Goal: Task Accomplishment & Management: Use online tool/utility

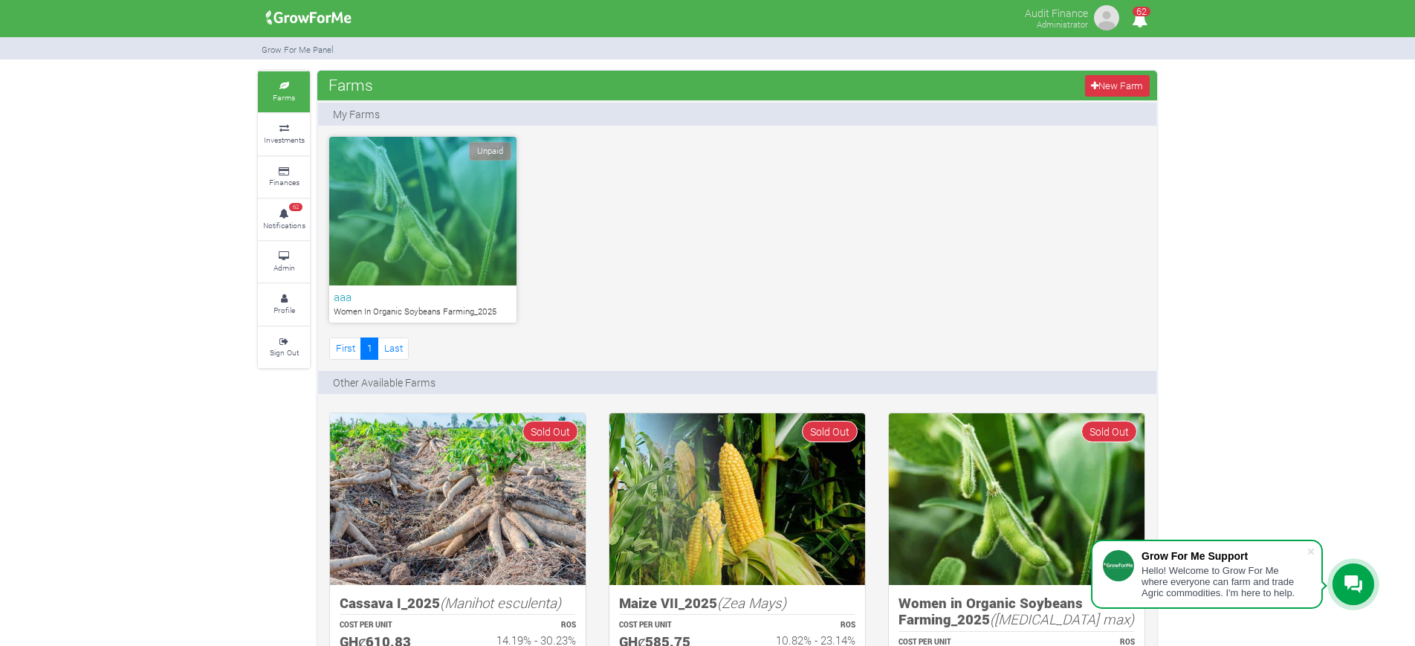
click at [288, 253] on icon at bounding box center [284, 256] width 45 height 7
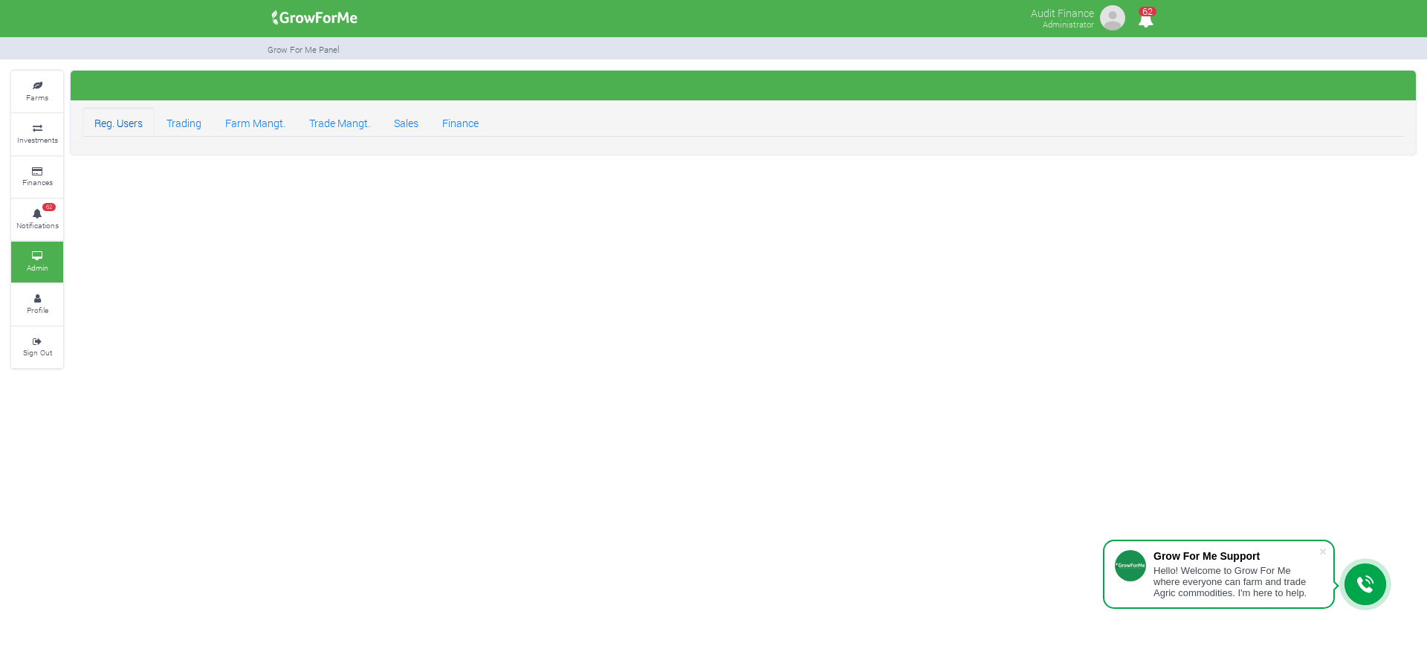
click at [132, 128] on link "Reg. Users" at bounding box center [119, 122] width 72 height 30
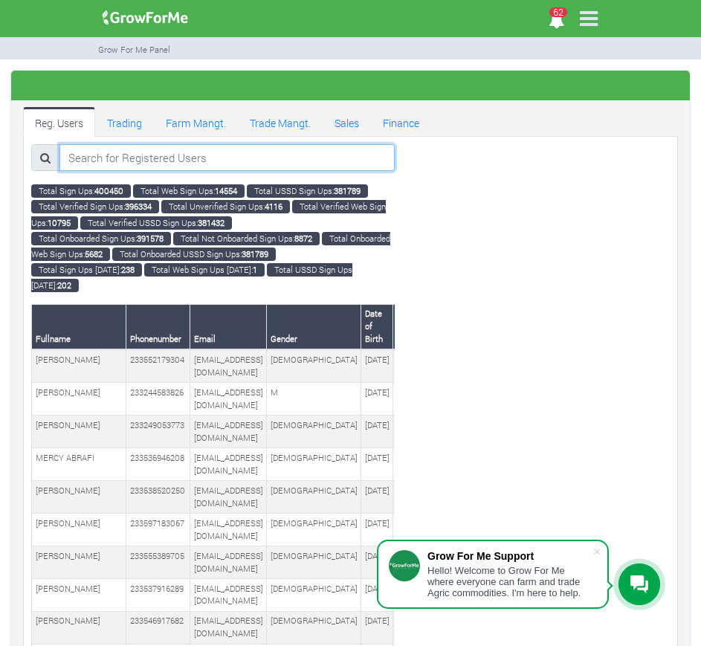
click at [202, 157] on input "search" at bounding box center [226, 157] width 335 height 27
paste input "233599517070"
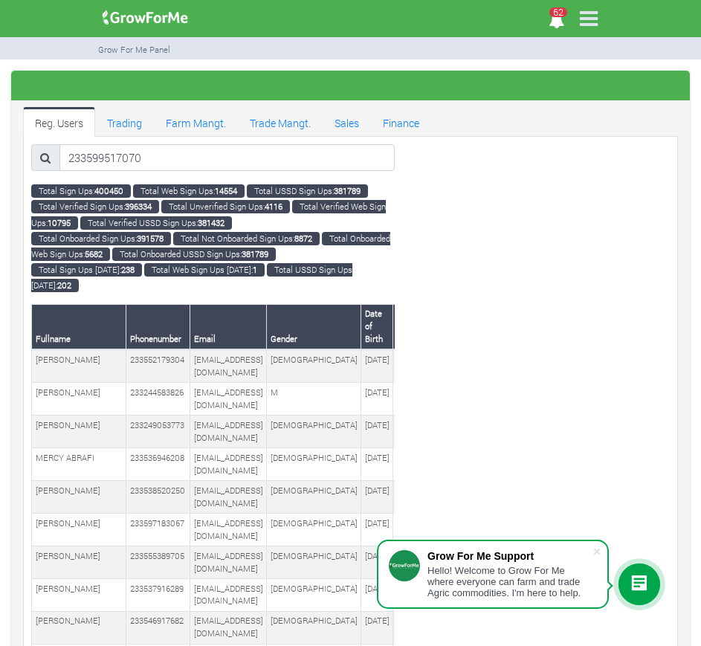
click at [49, 155] on icon at bounding box center [45, 157] width 10 height 11
click at [166, 161] on input "233599517070" at bounding box center [226, 157] width 335 height 27
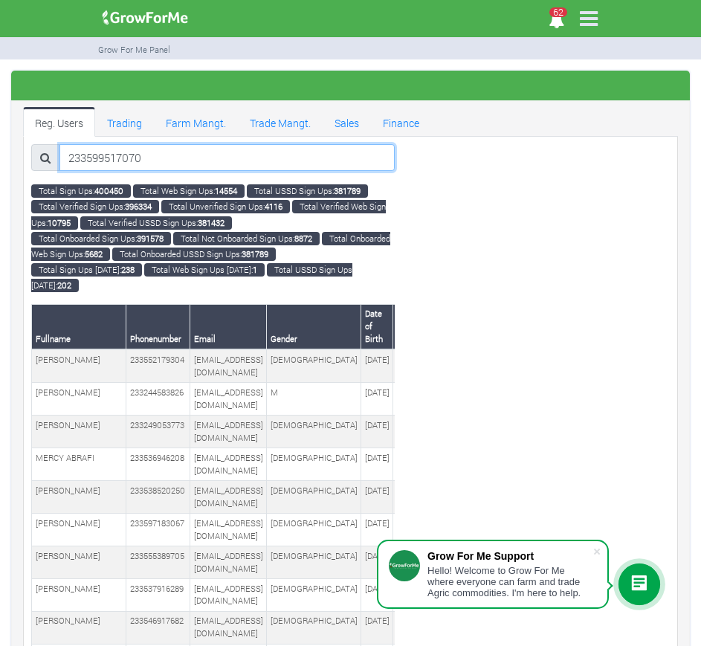
paste input "58717579"
type input "233558717579"
click at [44, 155] on icon at bounding box center [45, 157] width 10 height 11
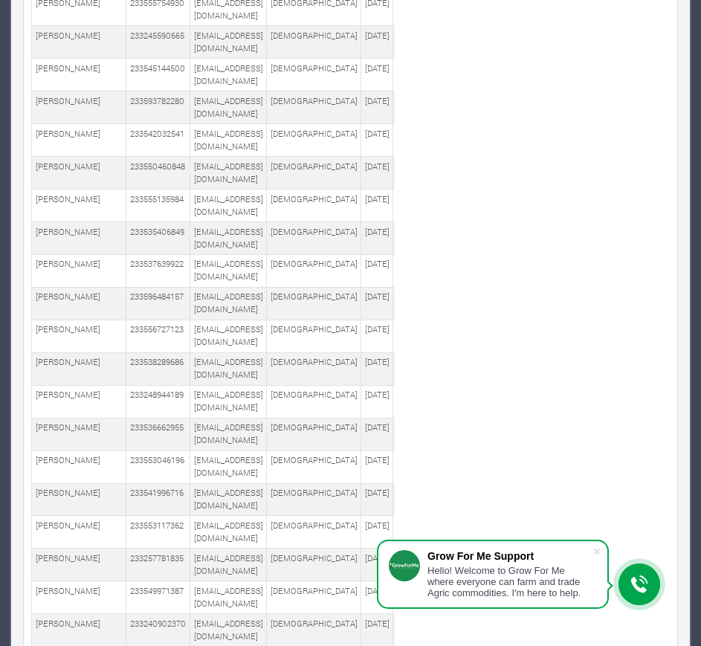
scroll to position [1385, 0]
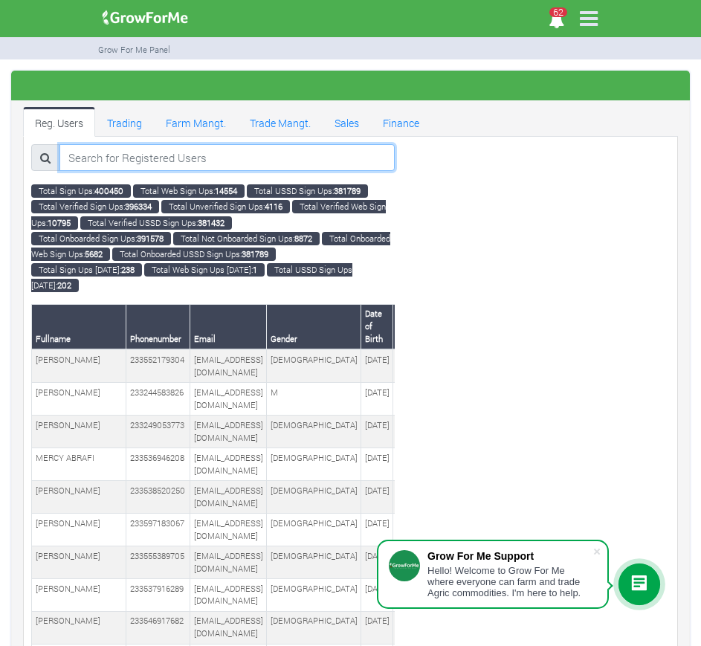
click at [213, 158] on input "search" at bounding box center [226, 157] width 335 height 27
paste input "233558717579"
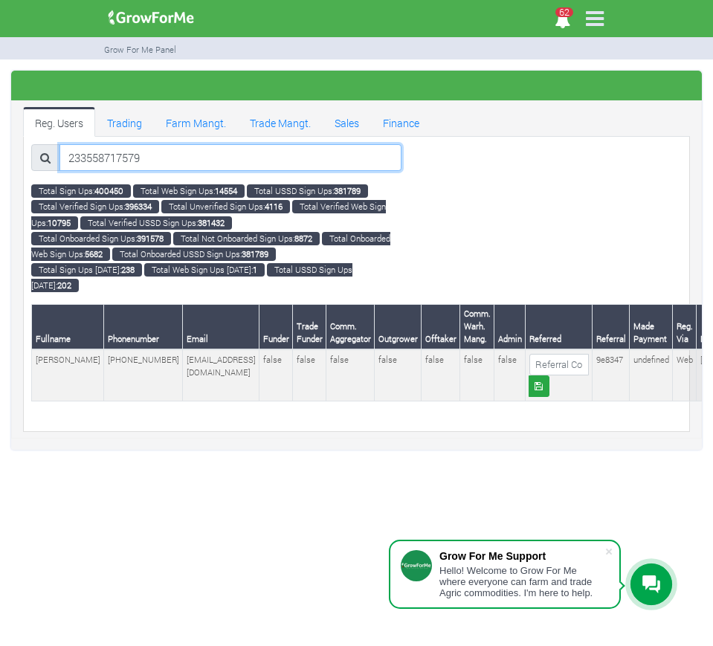
type input "233558717579"
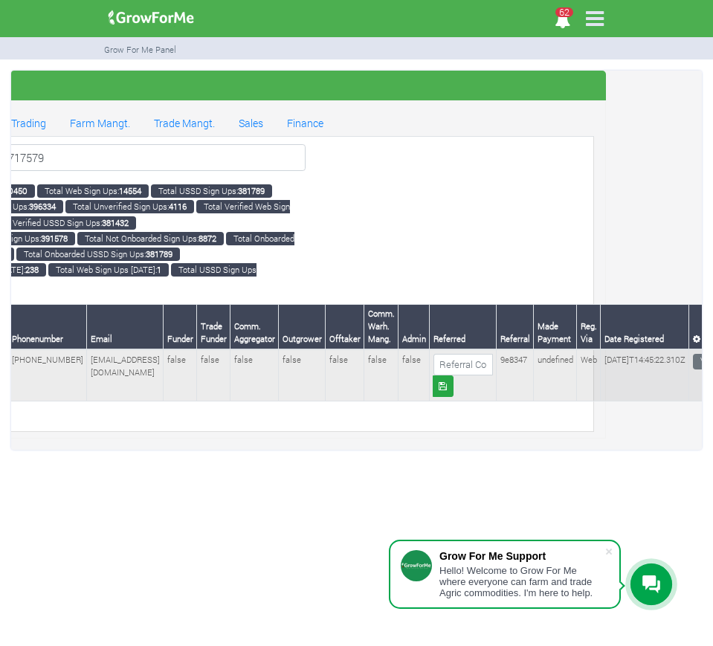
scroll to position [0, 97]
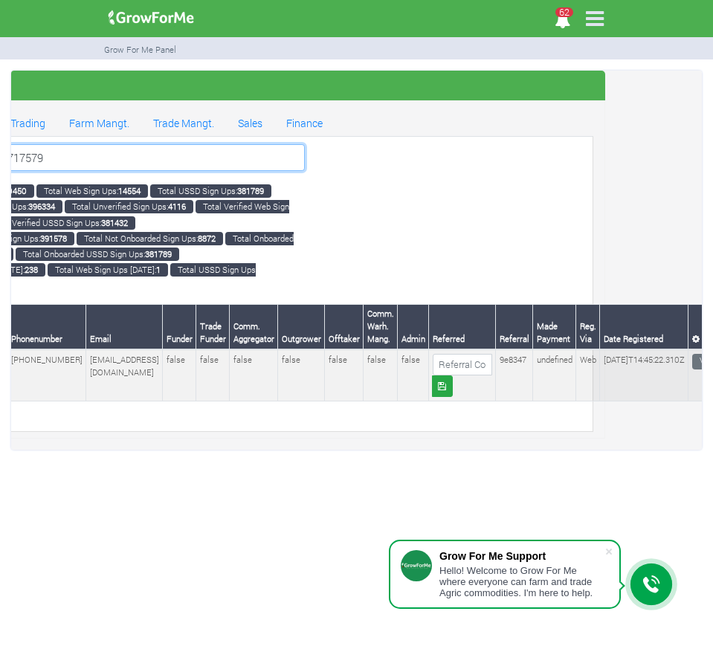
click at [147, 158] on input "233558717579" at bounding box center [134, 157] width 342 height 27
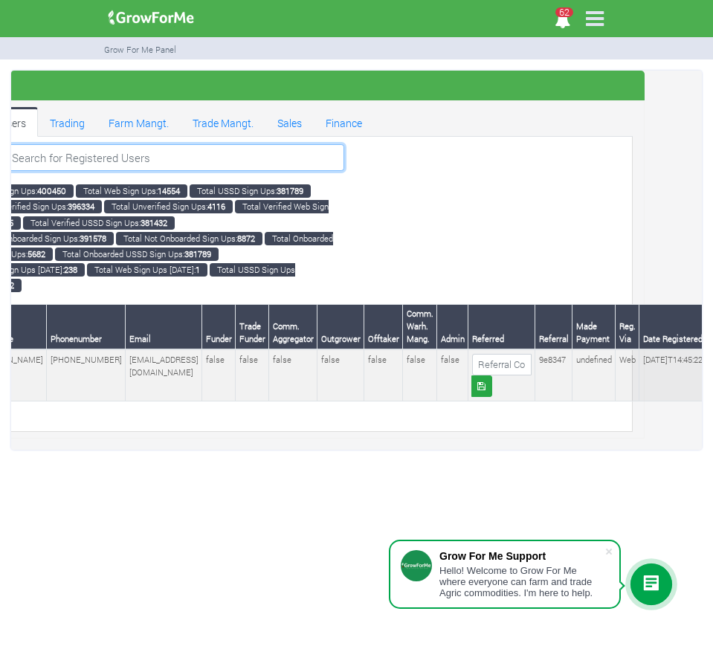
paste input "233547735716"
type input "233547735716"
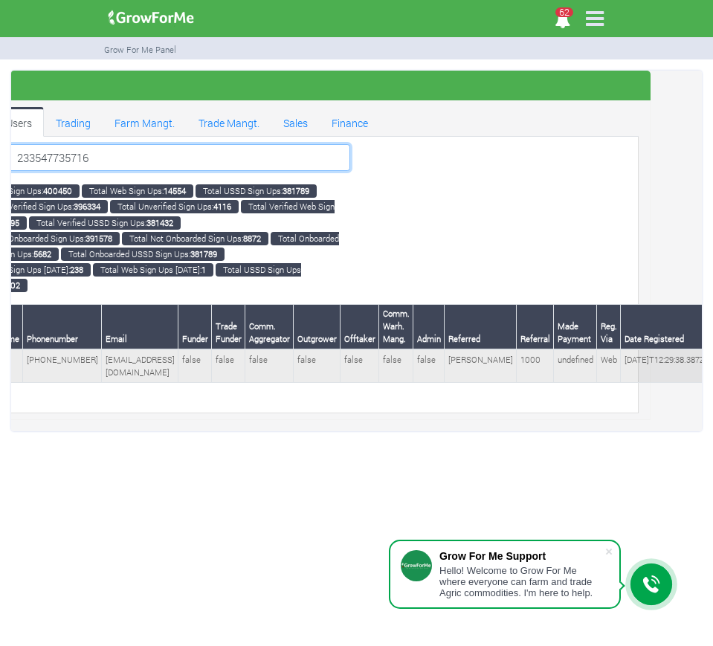
scroll to position [0, 0]
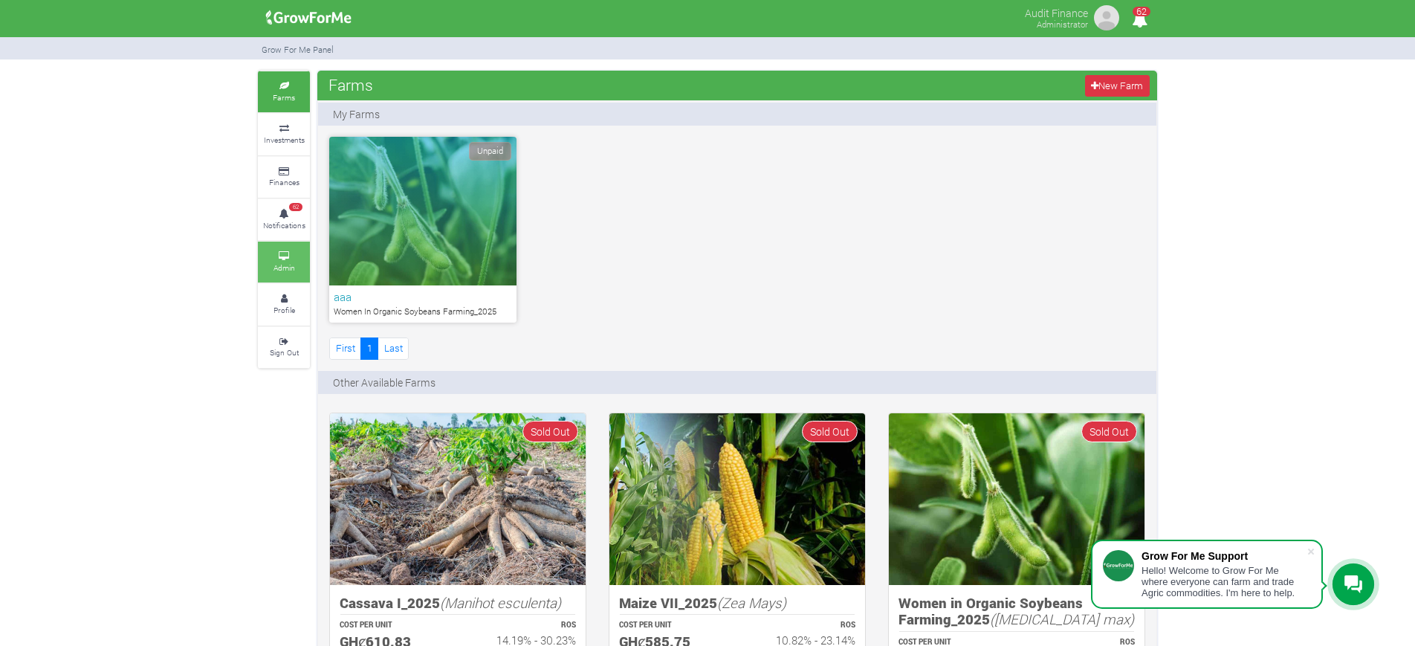
click at [288, 266] on small "Admin" at bounding box center [285, 267] width 22 height 10
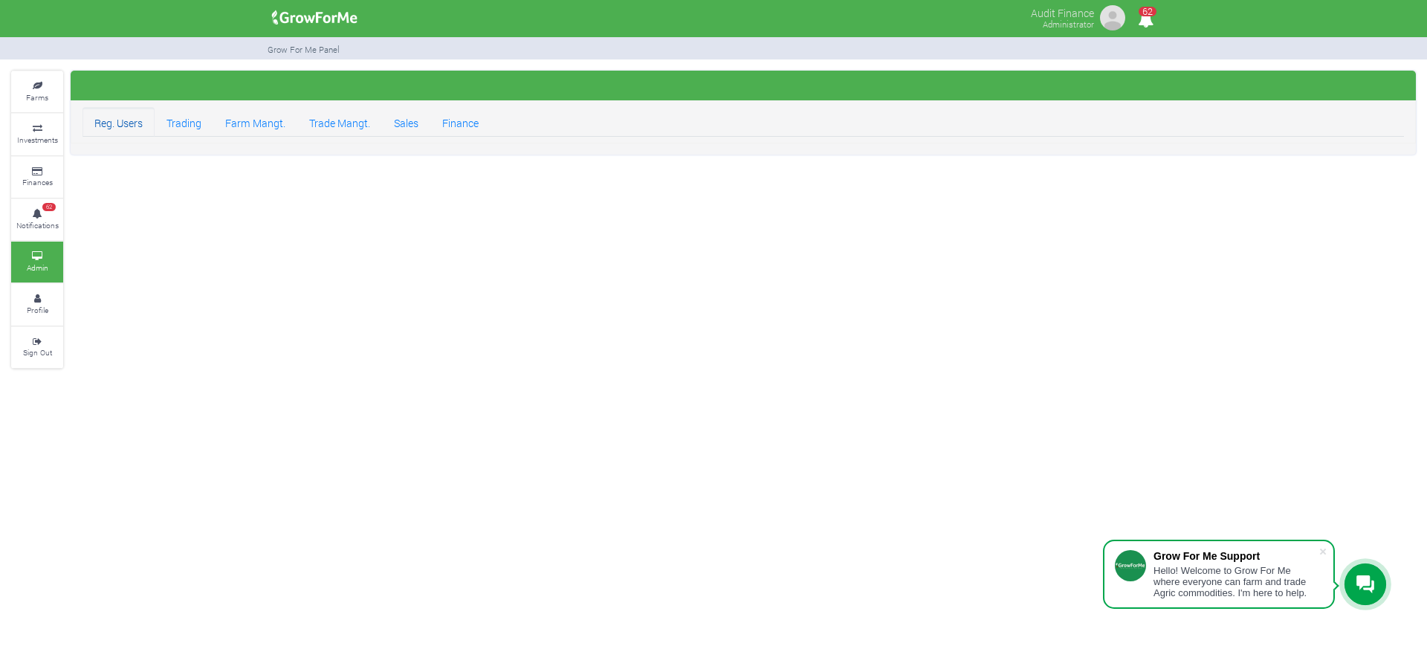
click at [91, 125] on link "Reg. Users" at bounding box center [119, 122] width 72 height 30
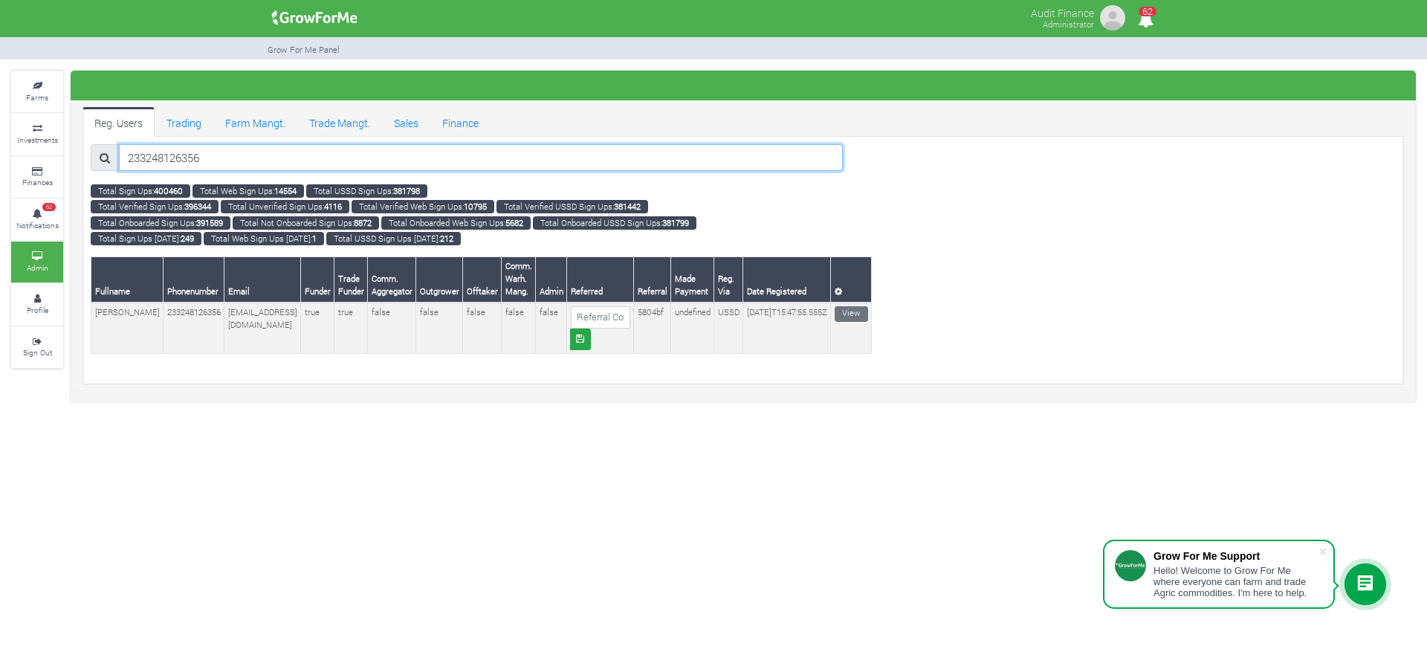
click at [251, 155] on input "233248126356" at bounding box center [481, 157] width 724 height 27
type input "2"
paste input "233593750262"
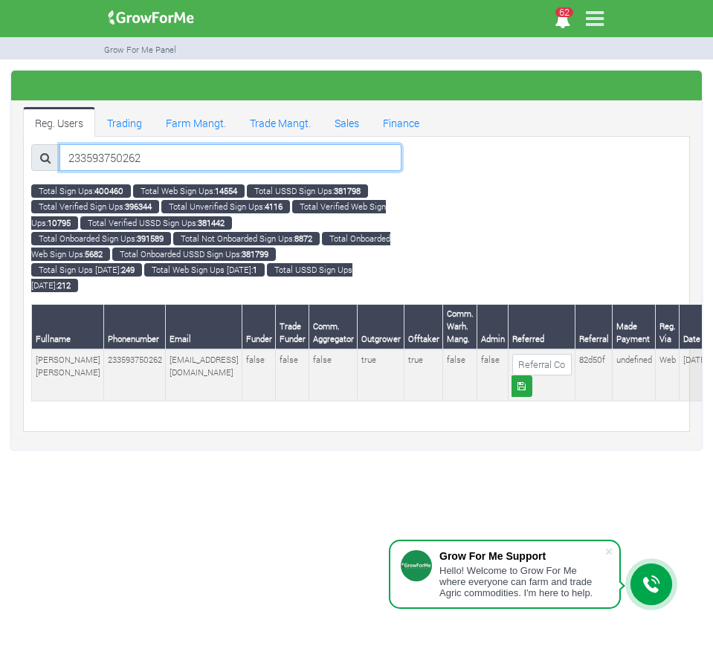
type input "233593750262"
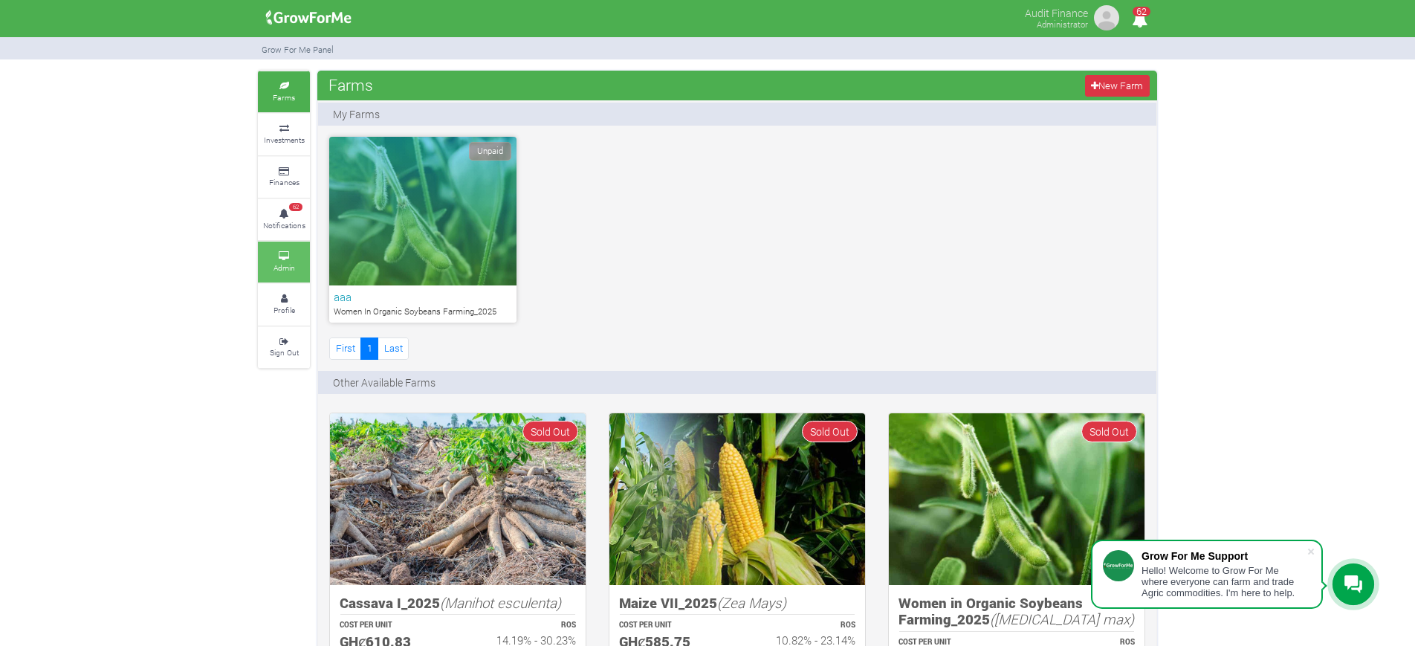
click at [287, 270] on small "Admin" at bounding box center [285, 267] width 22 height 10
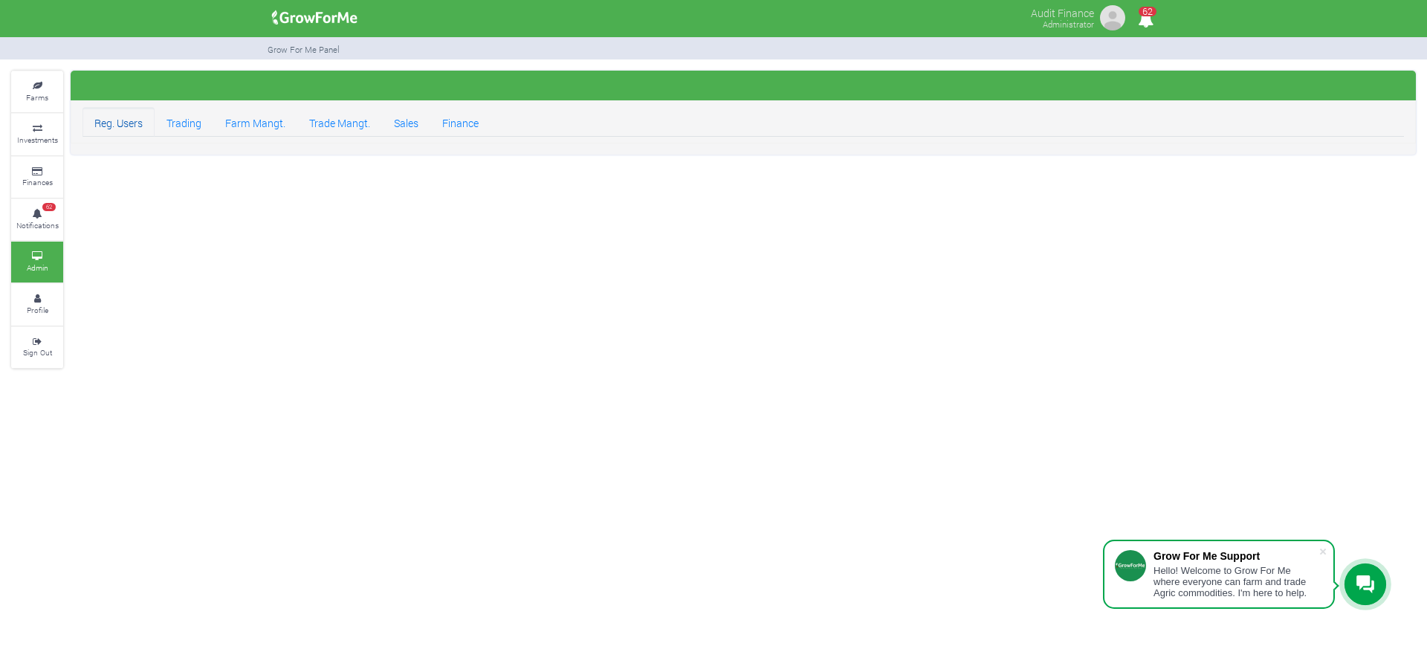
click at [127, 127] on link "Reg. Users" at bounding box center [119, 122] width 72 height 30
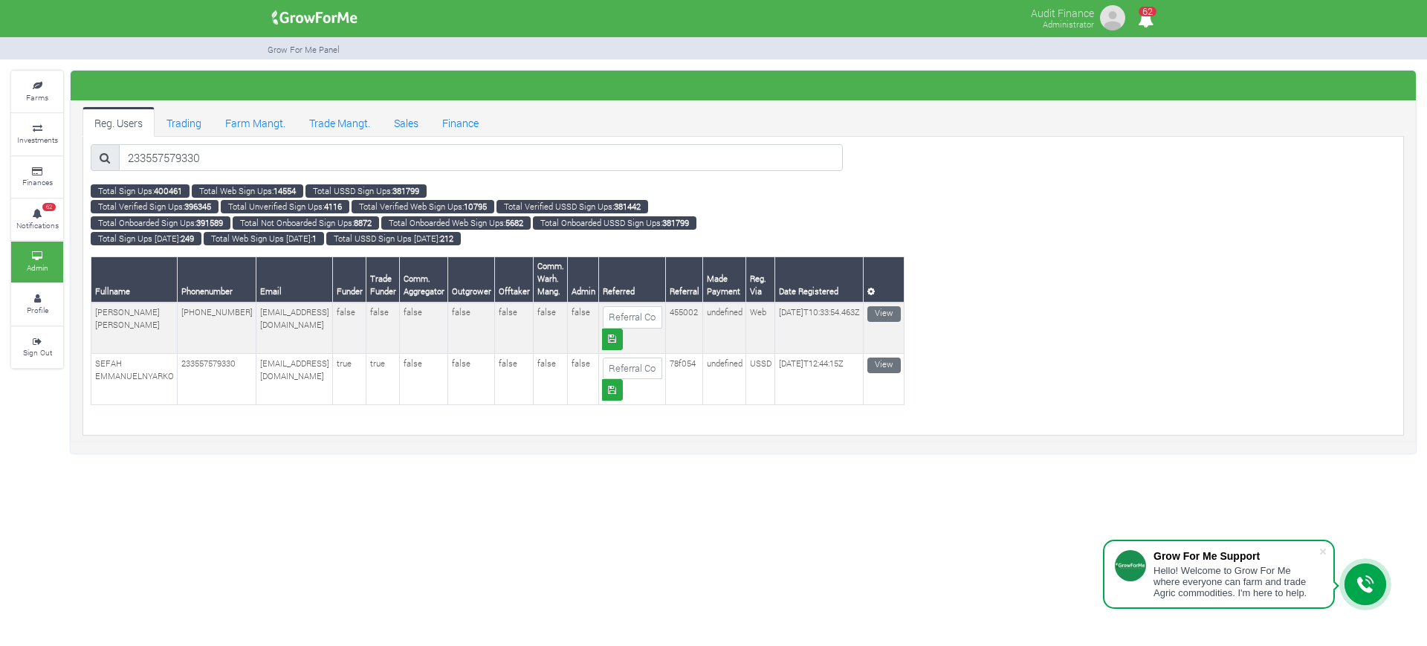
type input "233557579330"
